Goal: Check status: Check status

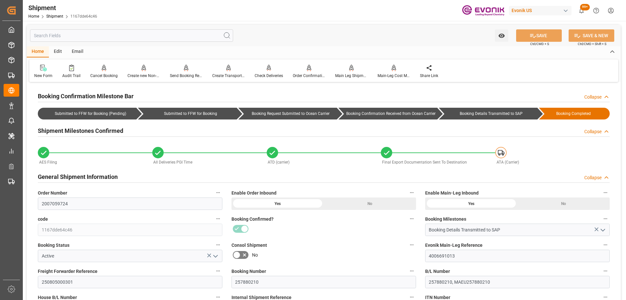
scroll to position [261, 0]
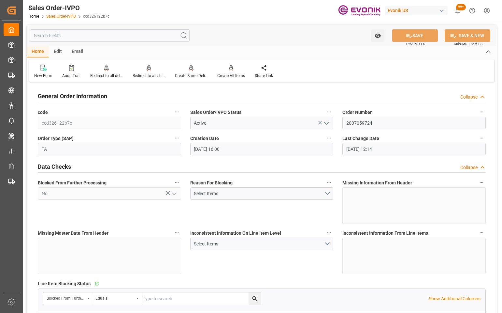
click at [69, 17] on link "Sales Order-IVPO" at bounding box center [61, 16] width 30 height 5
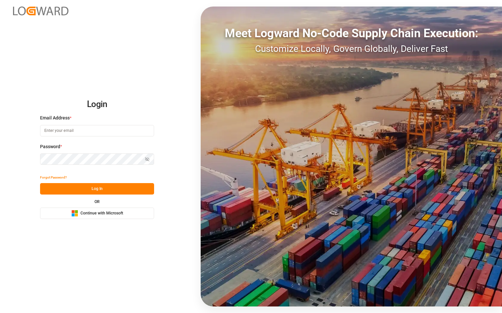
type input "mara-lynn.tan@leschaco.com"
click at [94, 191] on button "Log In" at bounding box center [97, 188] width 114 height 11
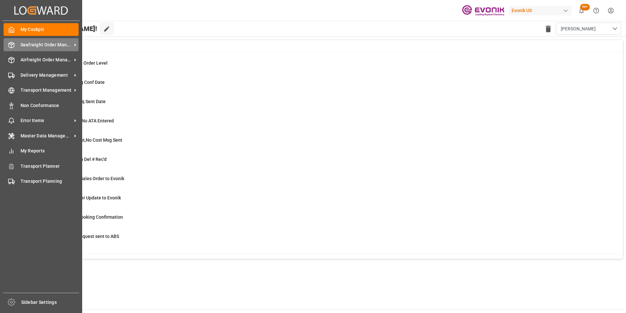
click at [22, 44] on span "Seafreight Order Management" at bounding box center [47, 44] width 52 height 7
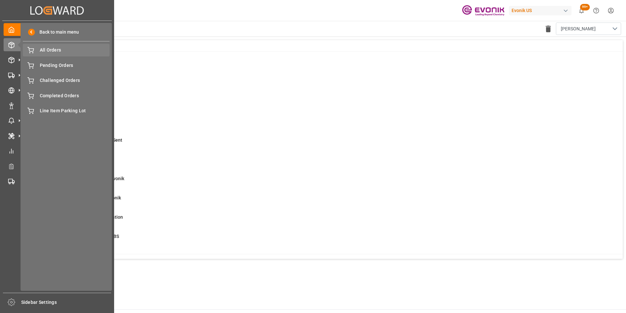
click at [41, 51] on span "All Orders" at bounding box center [75, 50] width 70 height 7
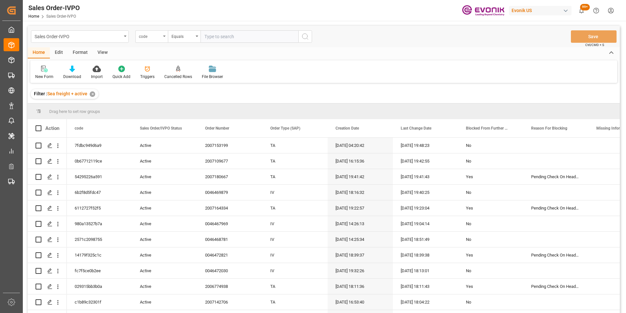
click at [161, 37] on div "code" at bounding box center [151, 36] width 33 height 12
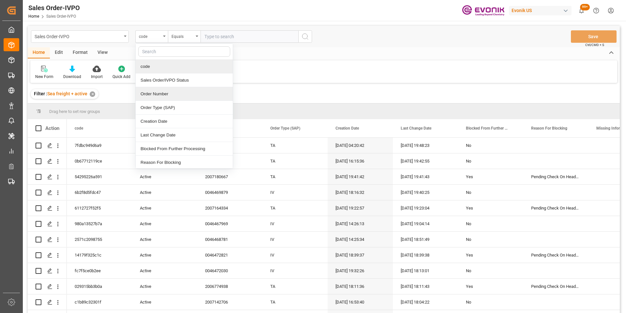
click at [159, 93] on div "Order Number" at bounding box center [184, 94] width 97 height 14
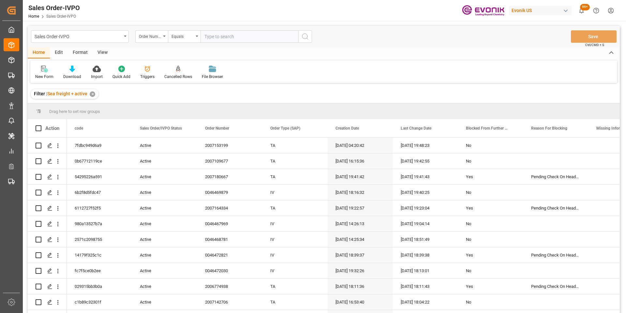
click at [265, 36] on input "text" at bounding box center [250, 36] width 98 height 12
paste input "0046470133"
type input "0046470133"
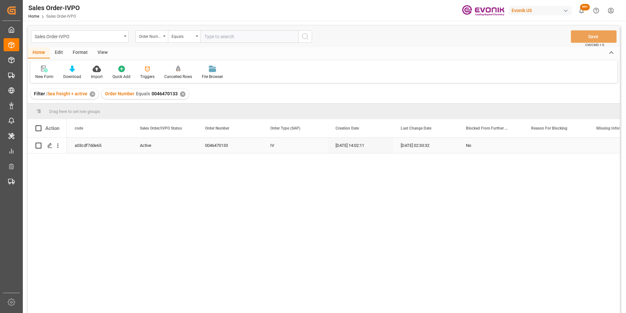
click at [65, 145] on div "Press SPACE to select this row." at bounding box center [58, 145] width 17 height 12
click at [56, 153] on div "Press SPACE to select this row." at bounding box center [47, 146] width 39 height 16
click at [57, 148] on icon "open menu" at bounding box center [57, 145] width 7 height 7
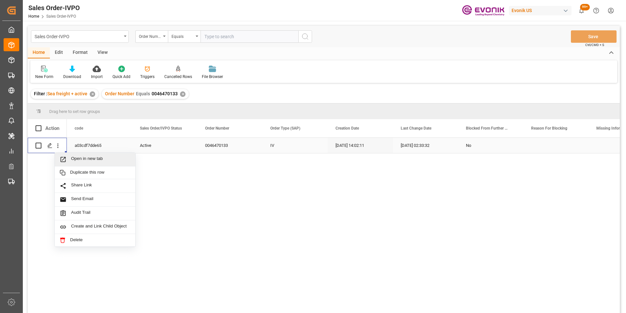
click at [74, 162] on span "Open in new tab" at bounding box center [100, 159] width 59 height 7
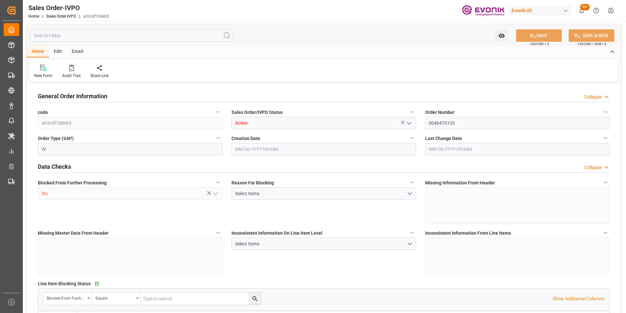
type input "BEANR"
type input "0"
type input "1"
type input "2"
type input "1"
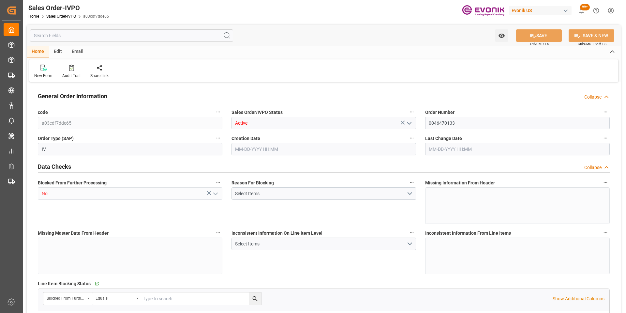
type input "17533.8"
type input "25.272"
type input "17000"
type input "30"
type input "[DATE] 14:02"
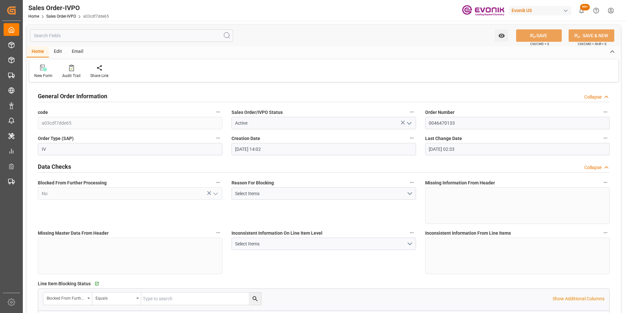
type input "[DATE] 02:33"
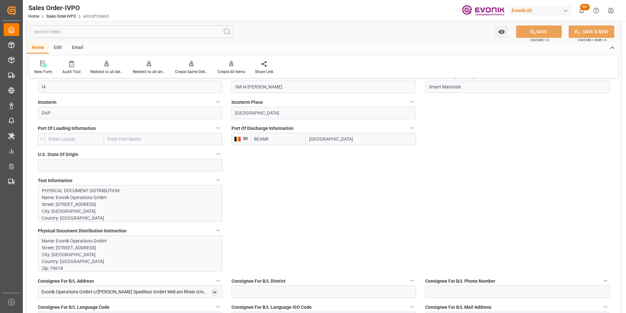
scroll to position [489, 0]
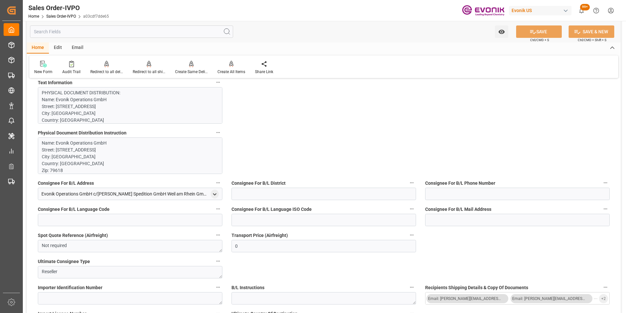
click at [161, 160] on p "Name: Evonik Operations GmbH Street: [STREET_ADDRESS] CONTACT: [PERSON_NAME] EM…" at bounding box center [128, 195] width 172 height 110
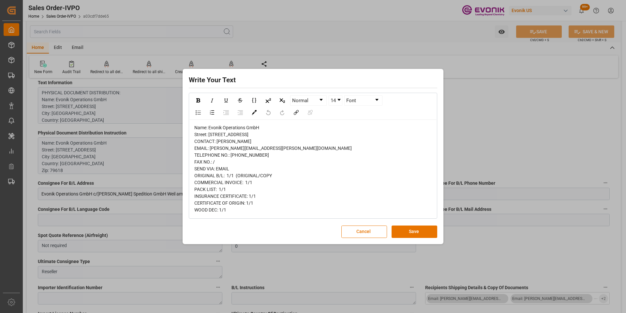
drag, startPoint x: 358, startPoint y: 244, endPoint x: 369, endPoint y: 258, distance: 17.4
click at [370, 259] on div "Write Your Text Normal 14 Font Name: Evonik Operations GmbH Street: [STREET_ADD…" at bounding box center [313, 156] width 626 height 313
click at [368, 238] on button "Cancel" at bounding box center [364, 231] width 46 height 12
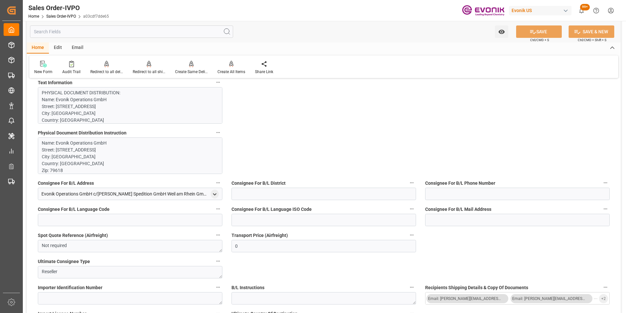
click at [116, 115] on p "PHYSICAL DOCUMENT DISTRIBUTION: Name: Evonik Operations GmbH Street: [STREET_AD…" at bounding box center [128, 298] width 172 height 418
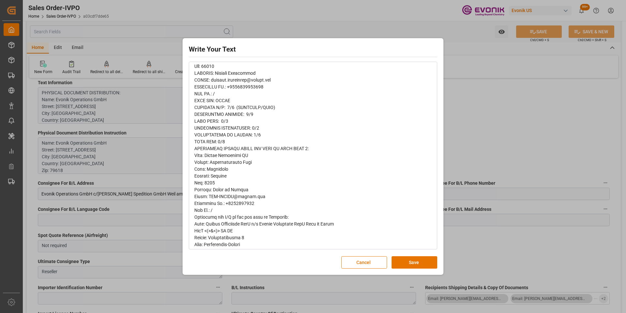
scroll to position [0, 0]
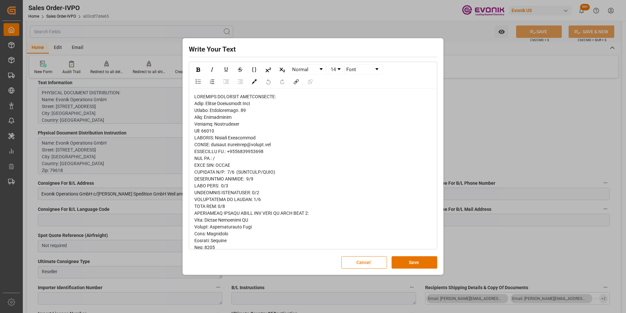
click at [369, 262] on button "Cancel" at bounding box center [364, 262] width 46 height 12
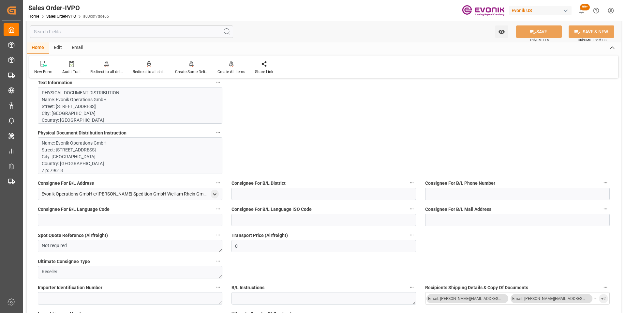
scroll to position [326, 0]
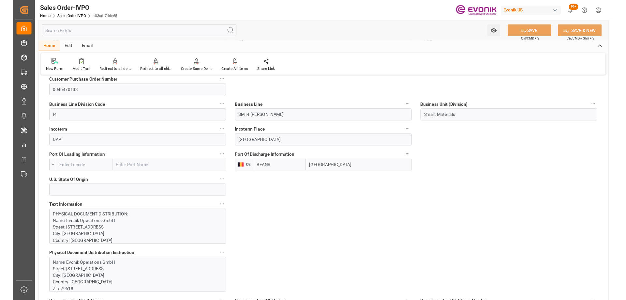
scroll to position [261, 0]
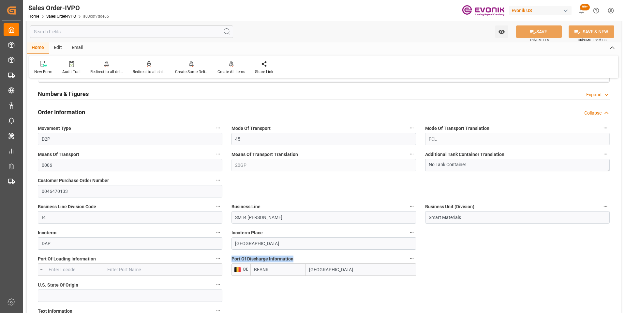
drag, startPoint x: 337, startPoint y: 259, endPoint x: 231, endPoint y: 259, distance: 106.3
click at [232, 259] on label "Port Of Discharge Information" at bounding box center [324, 258] width 185 height 9
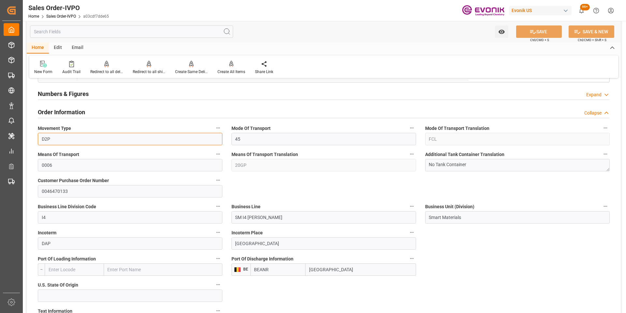
drag, startPoint x: 67, startPoint y: 137, endPoint x: 41, endPoint y: 139, distance: 26.8
click at [41, 139] on input "D2P" at bounding box center [130, 139] width 185 height 12
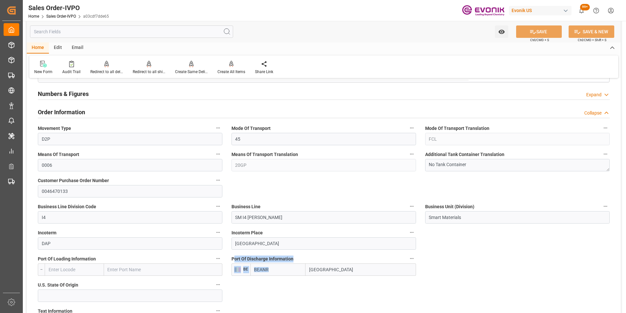
drag, startPoint x: 234, startPoint y: 257, endPoint x: 380, endPoint y: 272, distance: 146.8
click at [380, 272] on div "Port Of Discharge Information BE BEANR [GEOGRAPHIC_DATA]" at bounding box center [324, 265] width 194 height 26
drag, startPoint x: 69, startPoint y: 244, endPoint x: 40, endPoint y: 238, distance: 30.0
click at [40, 238] on input "DAP" at bounding box center [130, 243] width 185 height 12
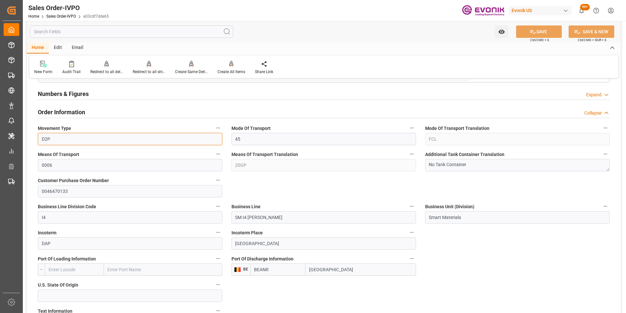
drag, startPoint x: 76, startPoint y: 139, endPoint x: 27, endPoint y: 135, distance: 48.7
click at [269, 203] on label "Business Line" at bounding box center [324, 206] width 185 height 9
click at [408, 203] on button "Business Line" at bounding box center [412, 206] width 8 height 8
drag, startPoint x: 63, startPoint y: 139, endPoint x: 43, endPoint y: 135, distance: 20.0
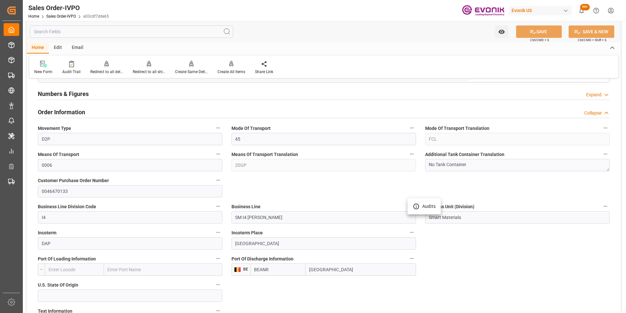
click at [43, 135] on div at bounding box center [313, 156] width 626 height 313
click at [57, 139] on input "D2P" at bounding box center [130, 139] width 185 height 12
